Goal: Task Accomplishment & Management: Complete application form

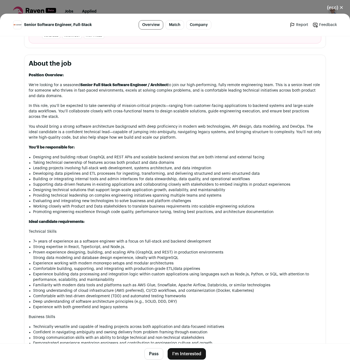
scroll to position [260, 0]
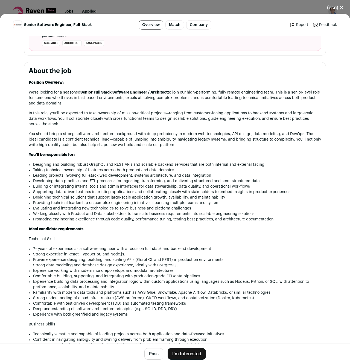
click at [189, 355] on button "I'm Interested" at bounding box center [187, 353] width 38 height 11
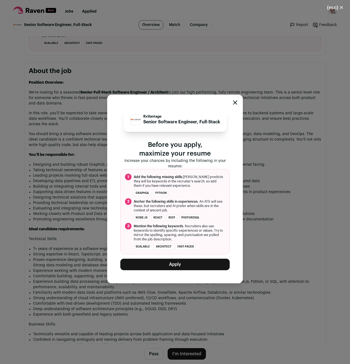
click at [177, 261] on button "Apply" at bounding box center [174, 264] width 109 height 11
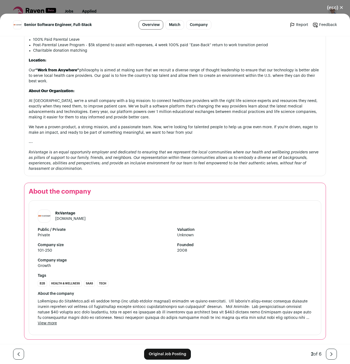
scroll to position [681, 0]
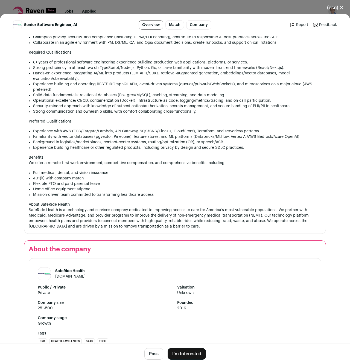
scroll to position [388, 0]
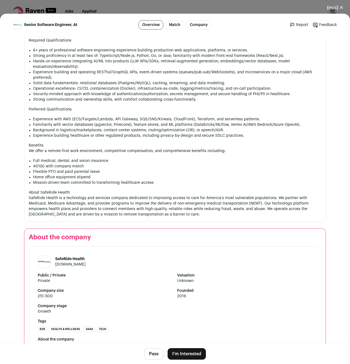
click at [185, 353] on button "I'm Interested" at bounding box center [187, 353] width 38 height 11
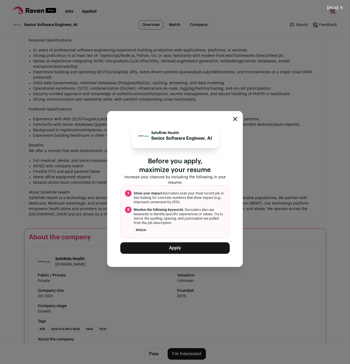
click at [186, 248] on button "Apply" at bounding box center [174, 247] width 109 height 11
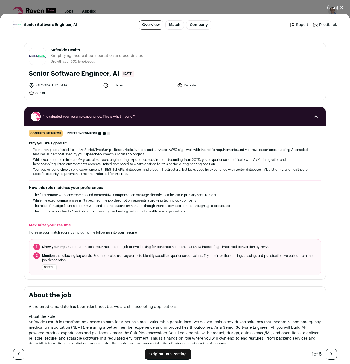
click at [165, 354] on link "Original Job Posting" at bounding box center [168, 354] width 47 height 11
